Goal: Task Accomplishment & Management: Manage account settings

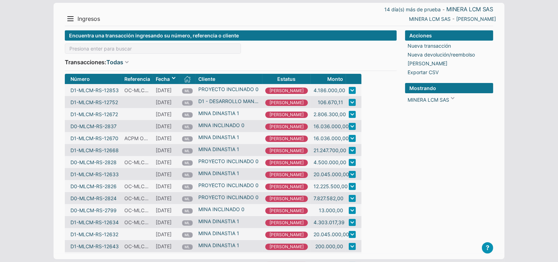
click at [118, 42] on div "Encuentra una transacción ingresando su número, referencia o cliente Transaccio…" at bounding box center [231, 50] width 332 height 41
click at [115, 47] on input at bounding box center [153, 48] width 176 height 10
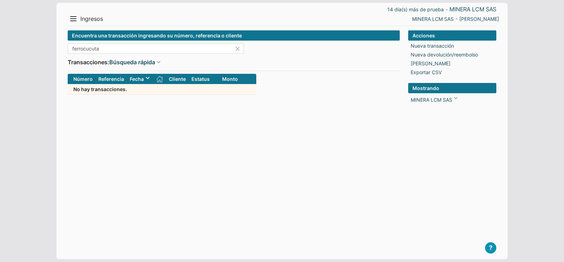
drag, startPoint x: 141, startPoint y: 45, endPoint x: 38, endPoint y: 36, distance: 103.1
click at [41, 36] on body "14 día(s) más de prueba - MINERA LCM SAS Menu Resumen Ingresos 1 Nuevo right Ga…" at bounding box center [282, 131] width 564 height 262
type input "FERROCUCUTA"
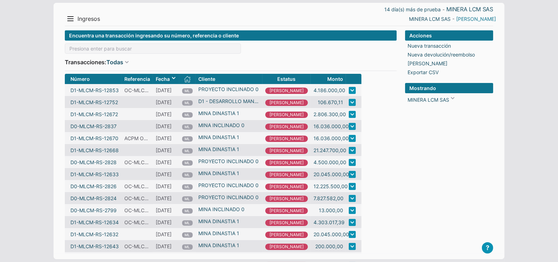
click at [486, 19] on link "[PERSON_NAME]" at bounding box center [477, 18] width 40 height 7
click at [481, 43] on li "Salir" at bounding box center [482, 43] width 32 height 10
